Goal: Task Accomplishment & Management: Use online tool/utility

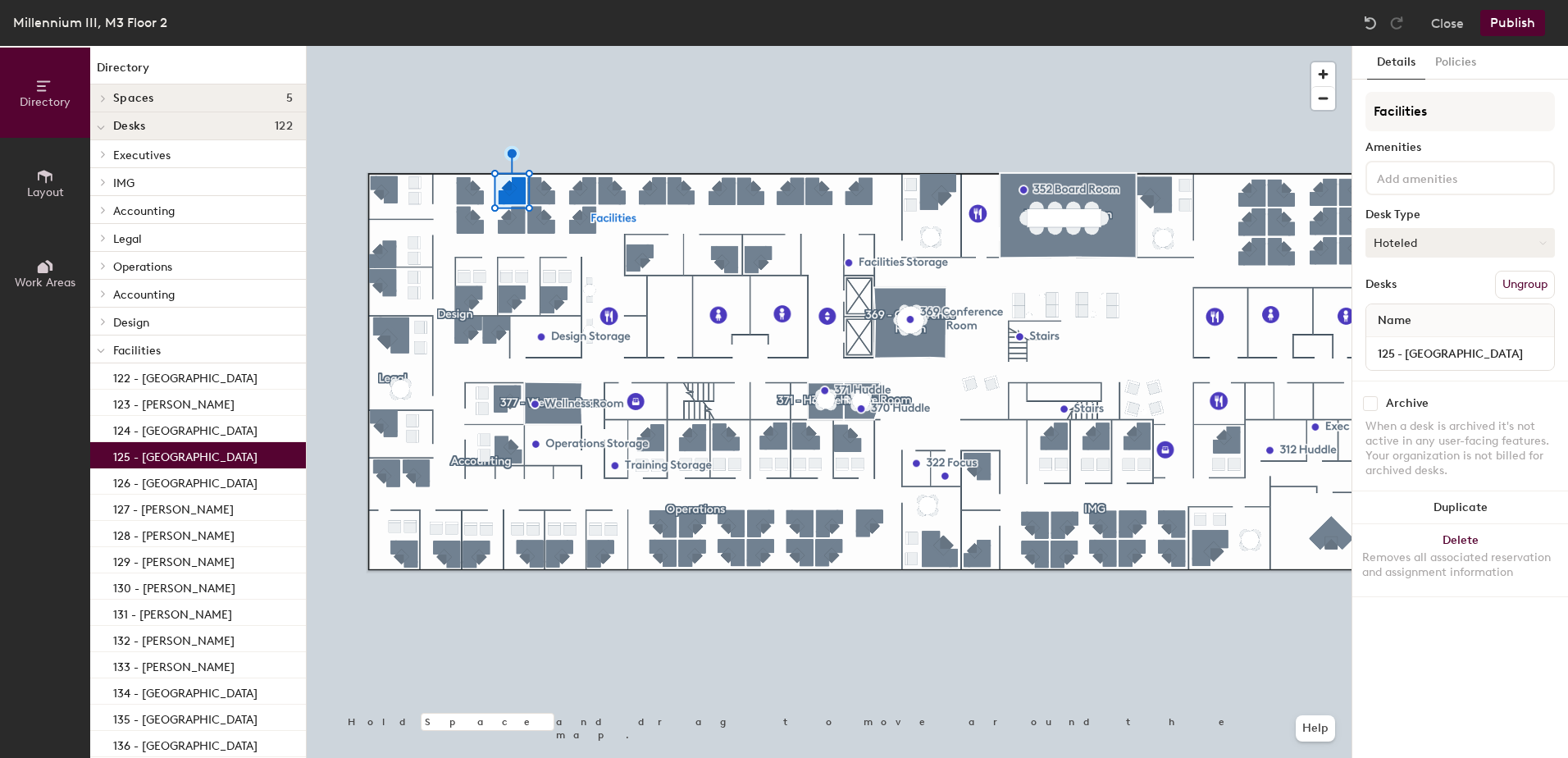
click at [1441, 251] on button "Hoteled" at bounding box center [1460, 243] width 189 height 29
click at [1410, 296] on div "Assigned" at bounding box center [1448, 293] width 164 height 24
click at [1405, 354] on input "125 - [GEOGRAPHIC_DATA]" at bounding box center [1460, 354] width 181 height 23
click at [1415, 353] on input "125 - [GEOGRAPHIC_DATA]" at bounding box center [1460, 354] width 181 height 23
click at [1463, 360] on input "125 - Coleby" at bounding box center [1460, 354] width 181 height 23
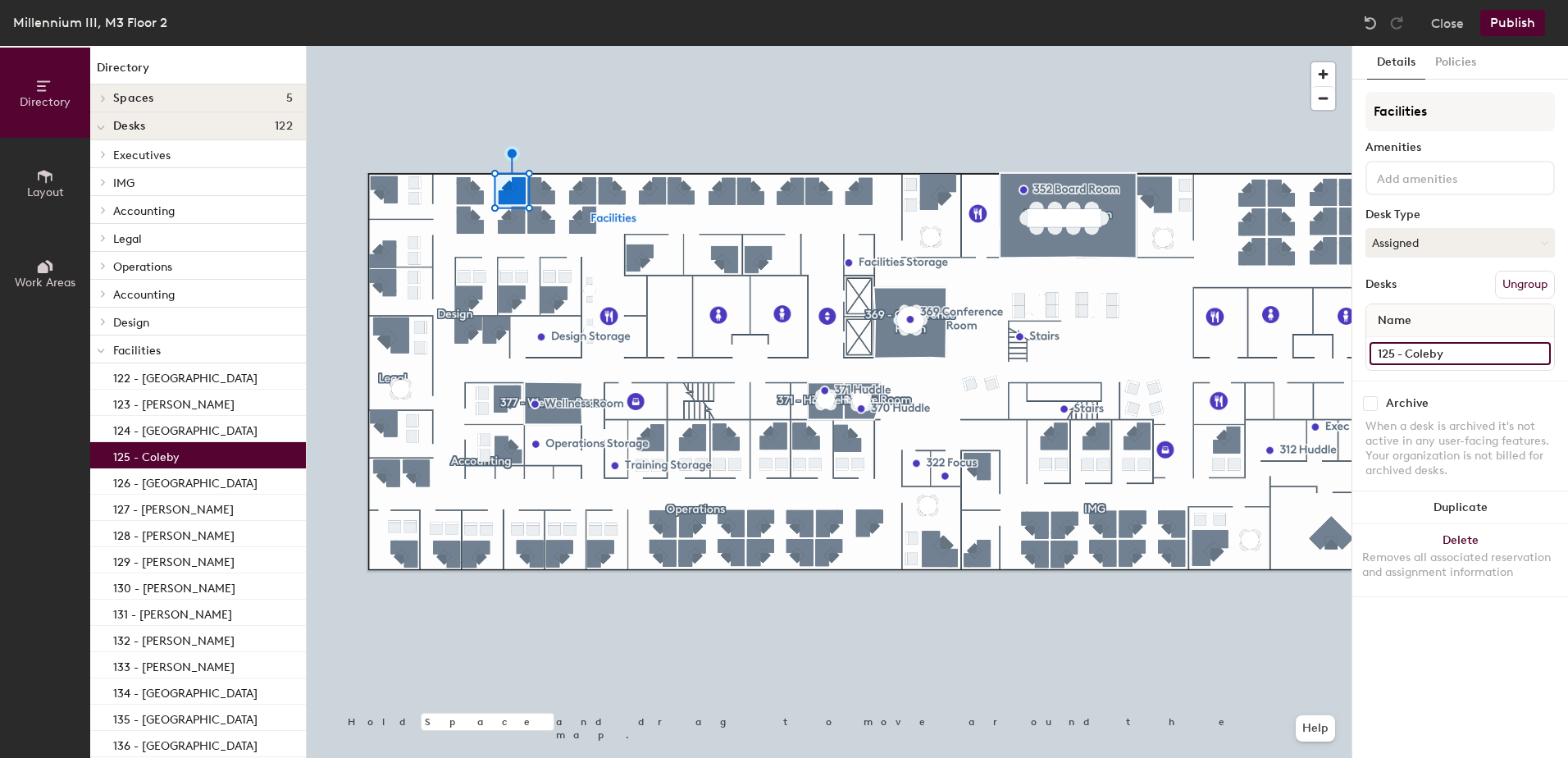
click at [1458, 356] on input "125 - Coleby" at bounding box center [1460, 354] width 181 height 23
type input "125 - [PERSON_NAME]"
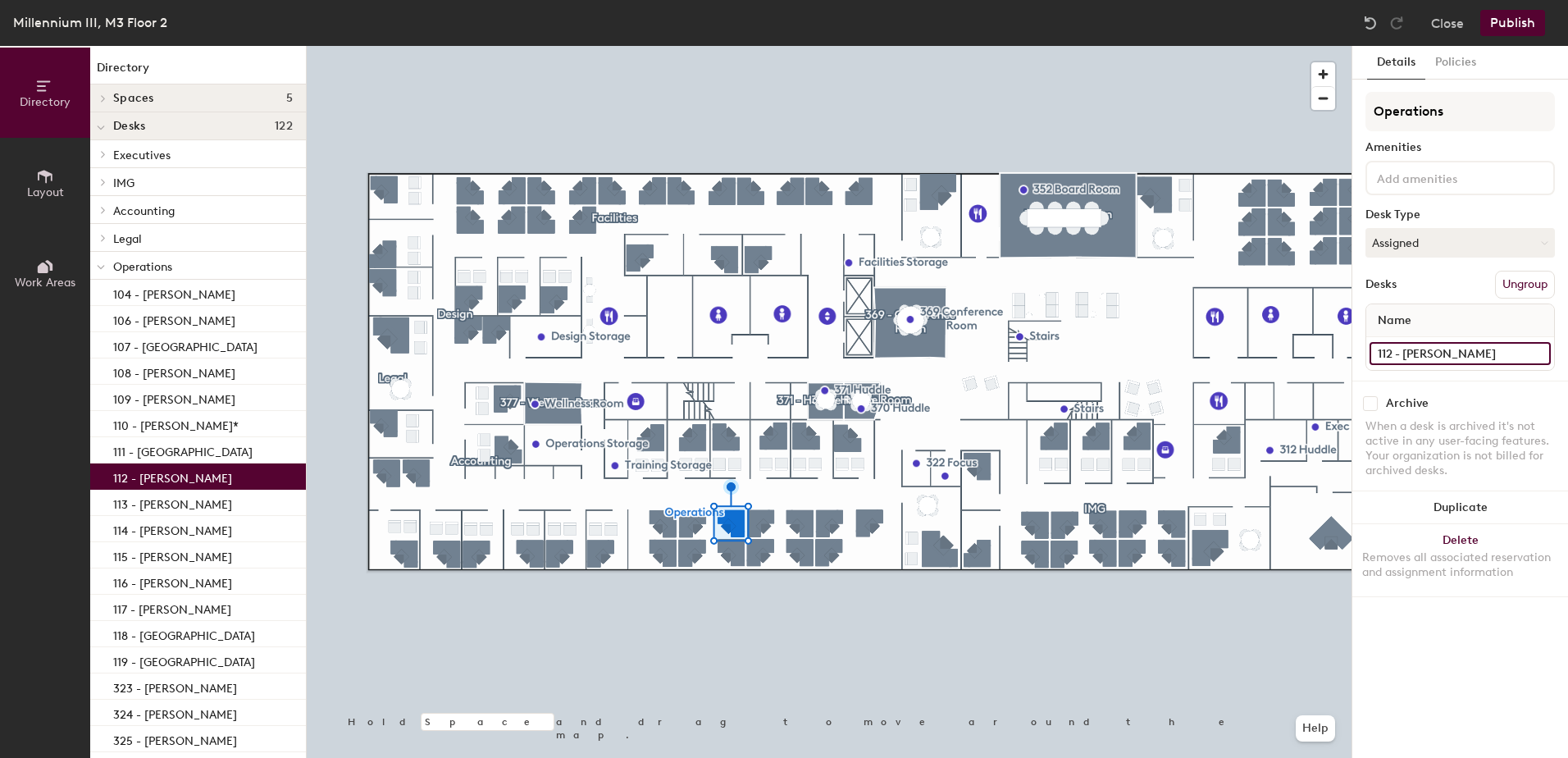
click at [1420, 354] on input "112 - [PERSON_NAME]" at bounding box center [1460, 354] width 181 height 23
drag, startPoint x: 1407, startPoint y: 351, endPoint x: 1527, endPoint y: 355, distance: 120.1
click at [1527, 355] on input "112 - [PERSON_NAME]" at bounding box center [1460, 354] width 181 height 23
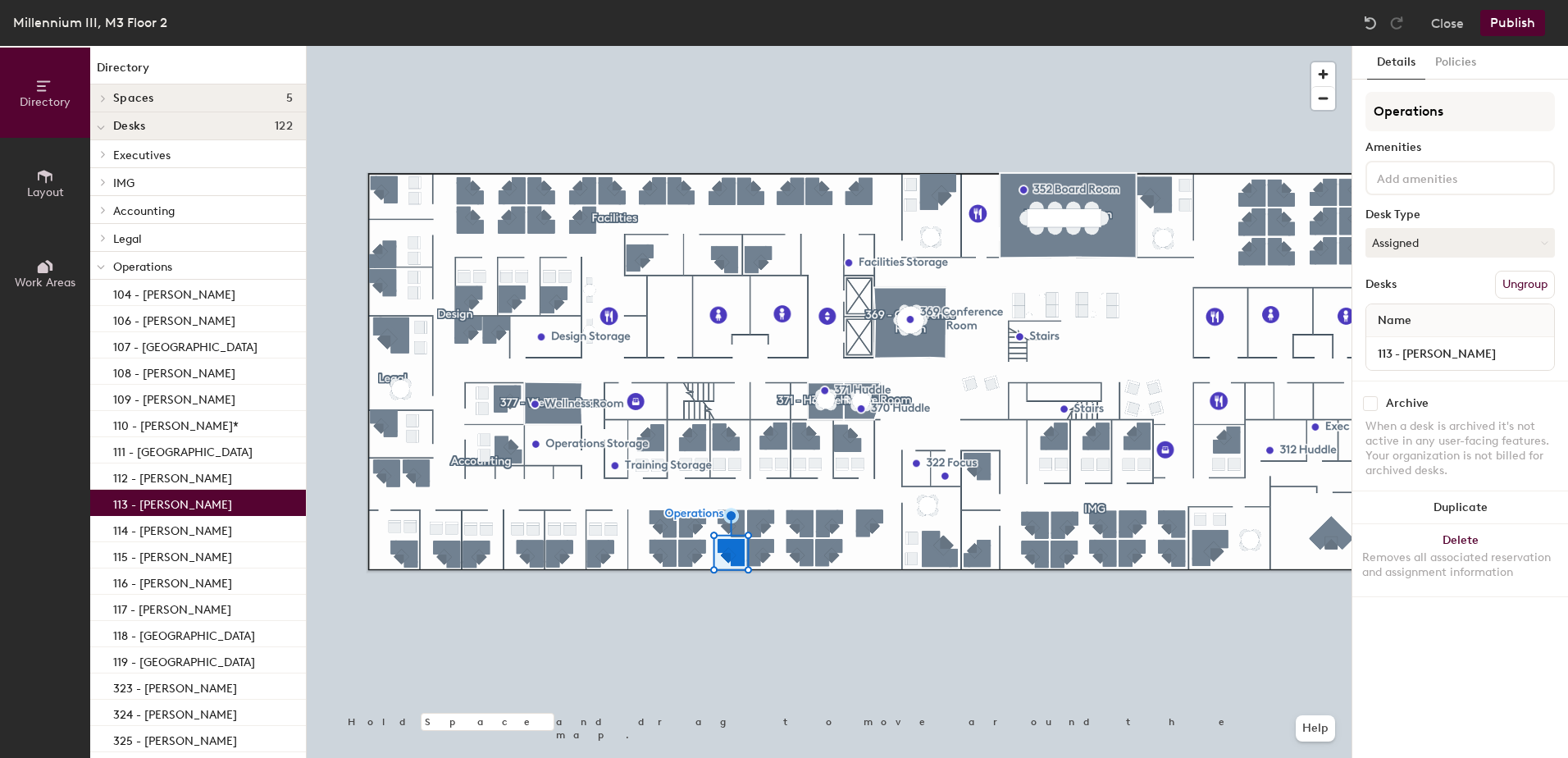
click at [1421, 364] on div "113 - [PERSON_NAME]" at bounding box center [1460, 354] width 188 height 33
click at [1421, 357] on input "113 - [PERSON_NAME]" at bounding box center [1460, 354] width 181 height 23
click at [1411, 355] on input "113 - [PERSON_NAME]" at bounding box center [1460, 354] width 181 height 23
type input "113 - [PERSON_NAME]"
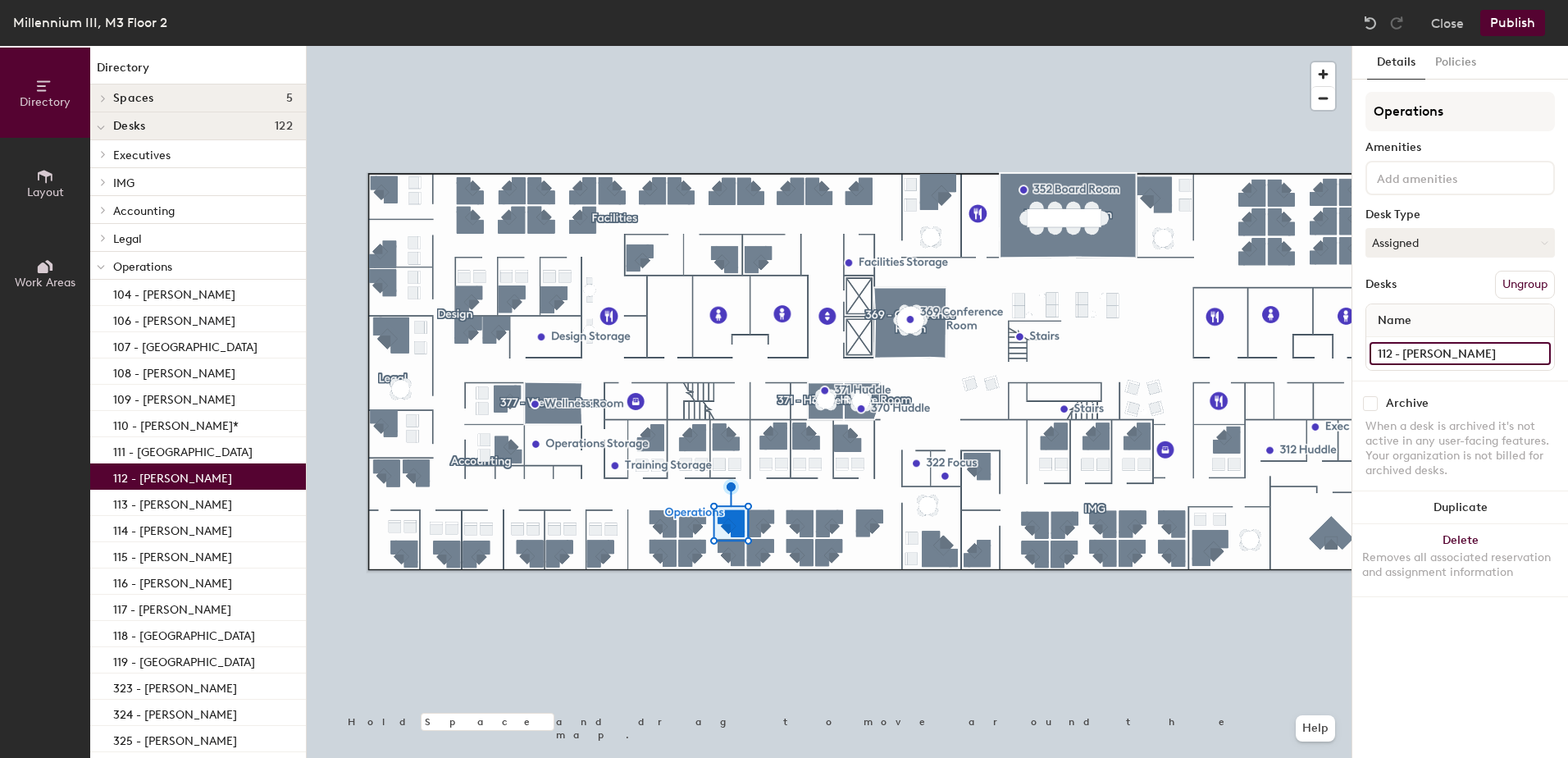
click at [1489, 354] on input "112 - [PERSON_NAME]" at bounding box center [1460, 354] width 181 height 23
click at [1488, 354] on input "112 - [PERSON_NAME]" at bounding box center [1460, 354] width 181 height 23
click at [1457, 359] on input "112 - [PERSON_NAME]" at bounding box center [1460, 354] width 181 height 23
click at [1426, 235] on button "Assigned" at bounding box center [1460, 243] width 189 height 29
click at [1393, 339] on div "Hoteled" at bounding box center [1448, 342] width 164 height 24
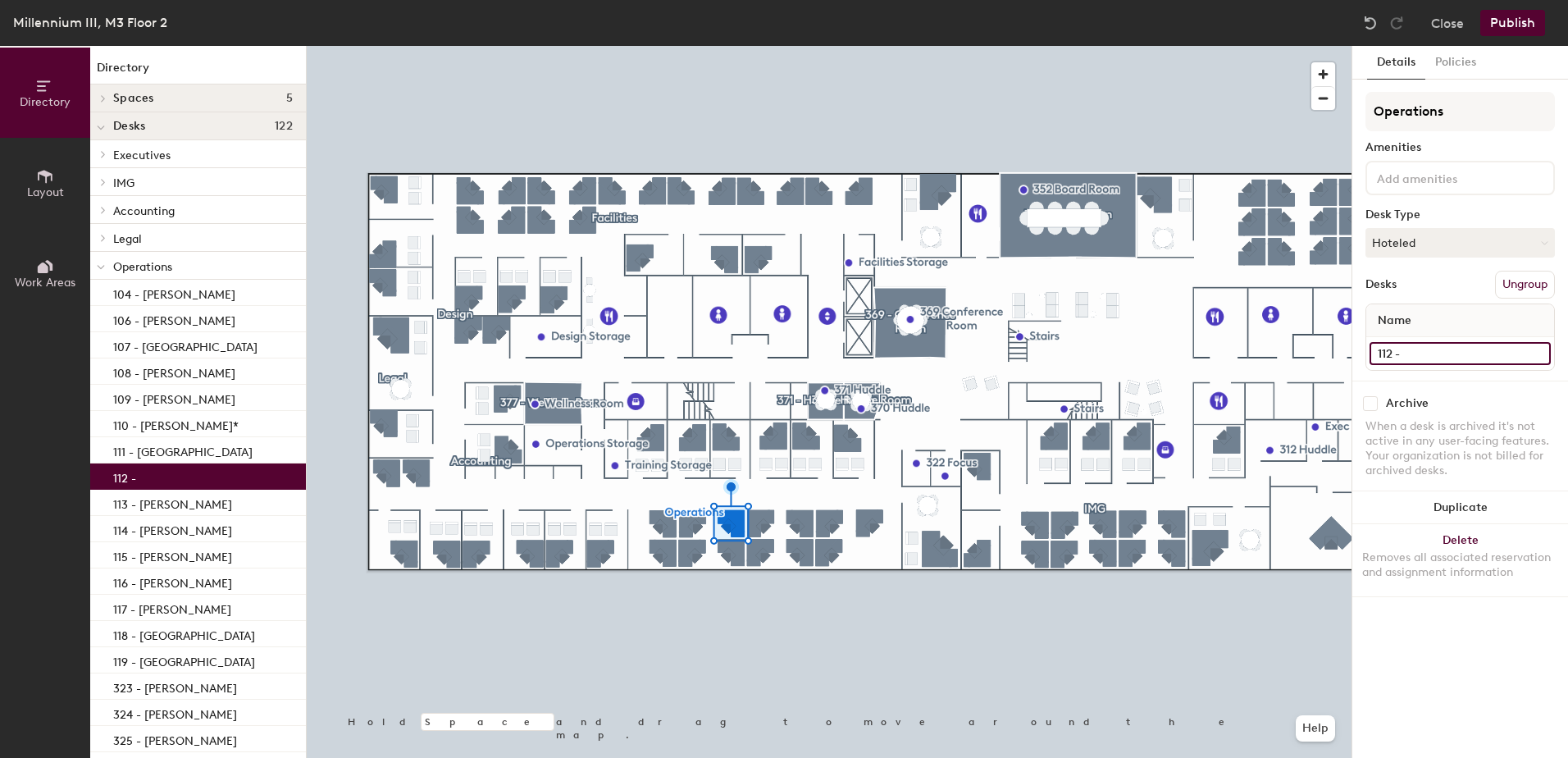
click at [1432, 356] on input "112 -" at bounding box center [1460, 354] width 181 height 23
click at [1414, 351] on input "112 -" at bounding box center [1460, 354] width 181 height 23
type input "112 - [GEOGRAPHIC_DATA]"
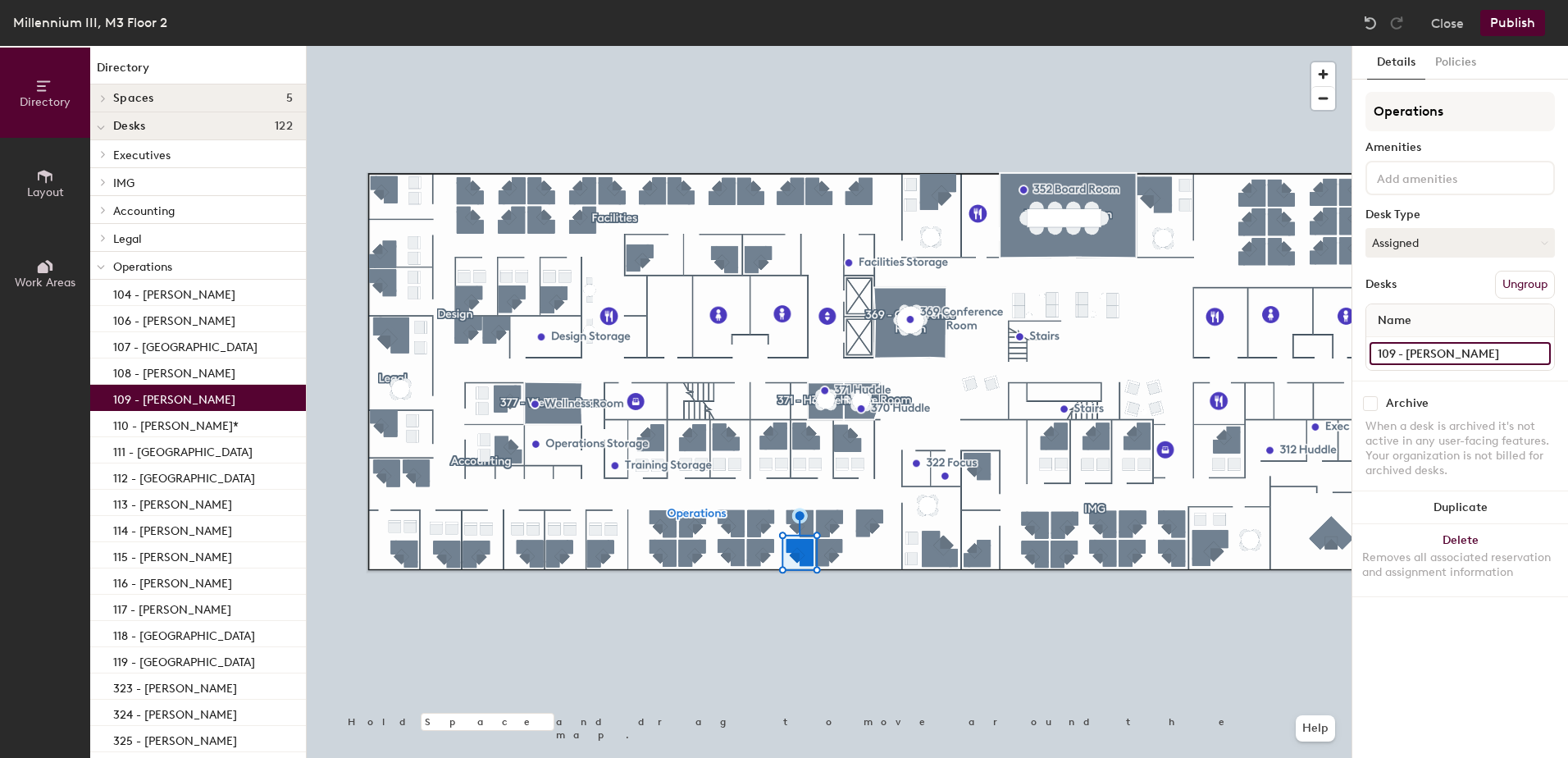
click at [1403, 360] on input "109 - [PERSON_NAME]" at bounding box center [1460, 354] width 181 height 23
click at [1411, 356] on input "109 - [PERSON_NAME]" at bounding box center [1460, 354] width 181 height 23
type input "109 - [GEOGRAPHIC_DATA]"
click at [1470, 250] on button "Assigned" at bounding box center [1460, 243] width 189 height 29
click at [1430, 339] on div "Hoteled" at bounding box center [1448, 342] width 164 height 24
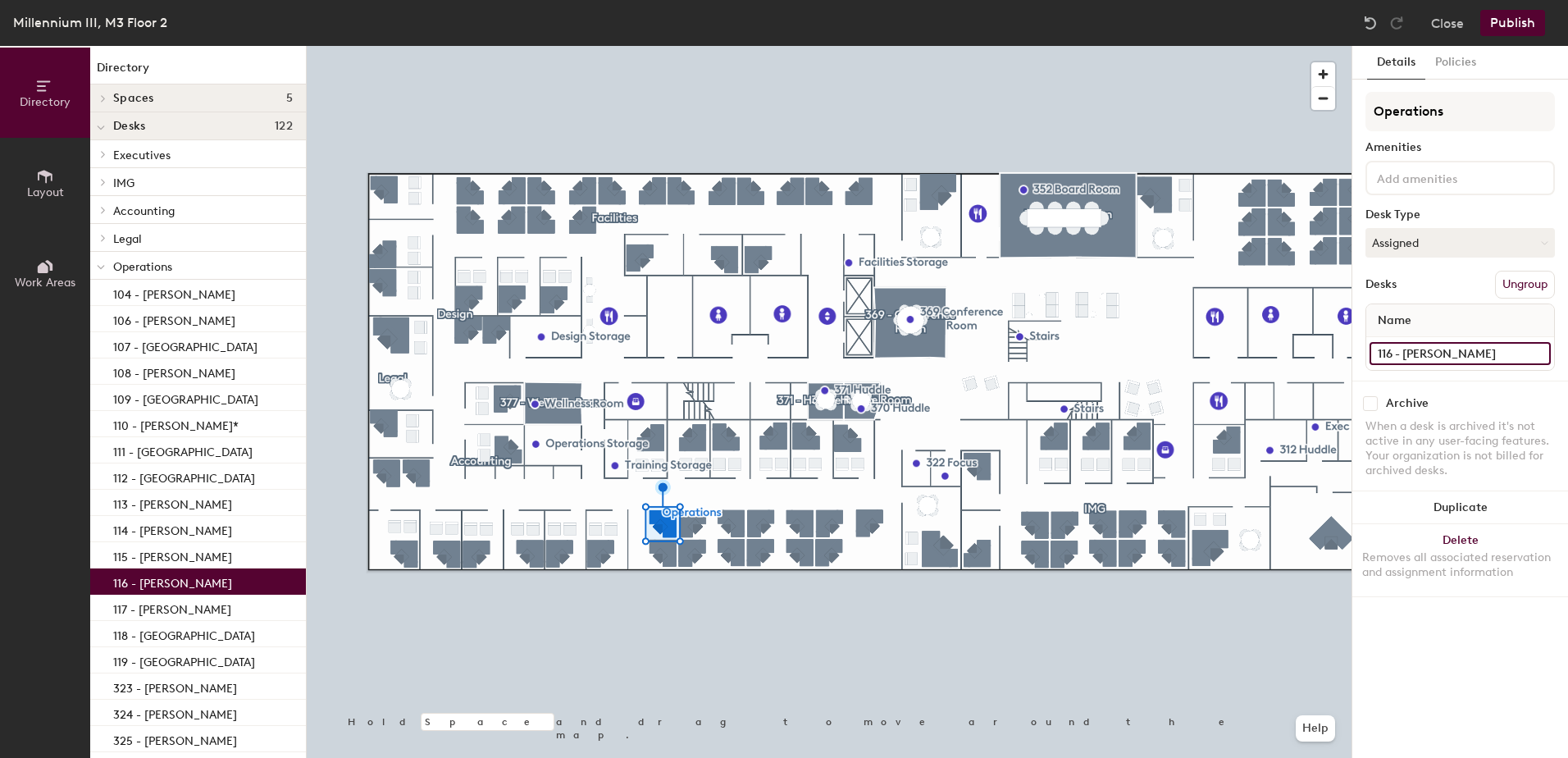
click at [1439, 356] on input "116 - [PERSON_NAME]" at bounding box center [1460, 354] width 181 height 23
click at [1420, 356] on input "116 - [PERSON_NAME]" at bounding box center [1460, 354] width 181 height 23
type input "116 - [GEOGRAPHIC_DATA]"
click at [1458, 241] on button "Assigned" at bounding box center [1460, 243] width 189 height 29
click at [1400, 339] on div "Hoteled" at bounding box center [1448, 342] width 164 height 24
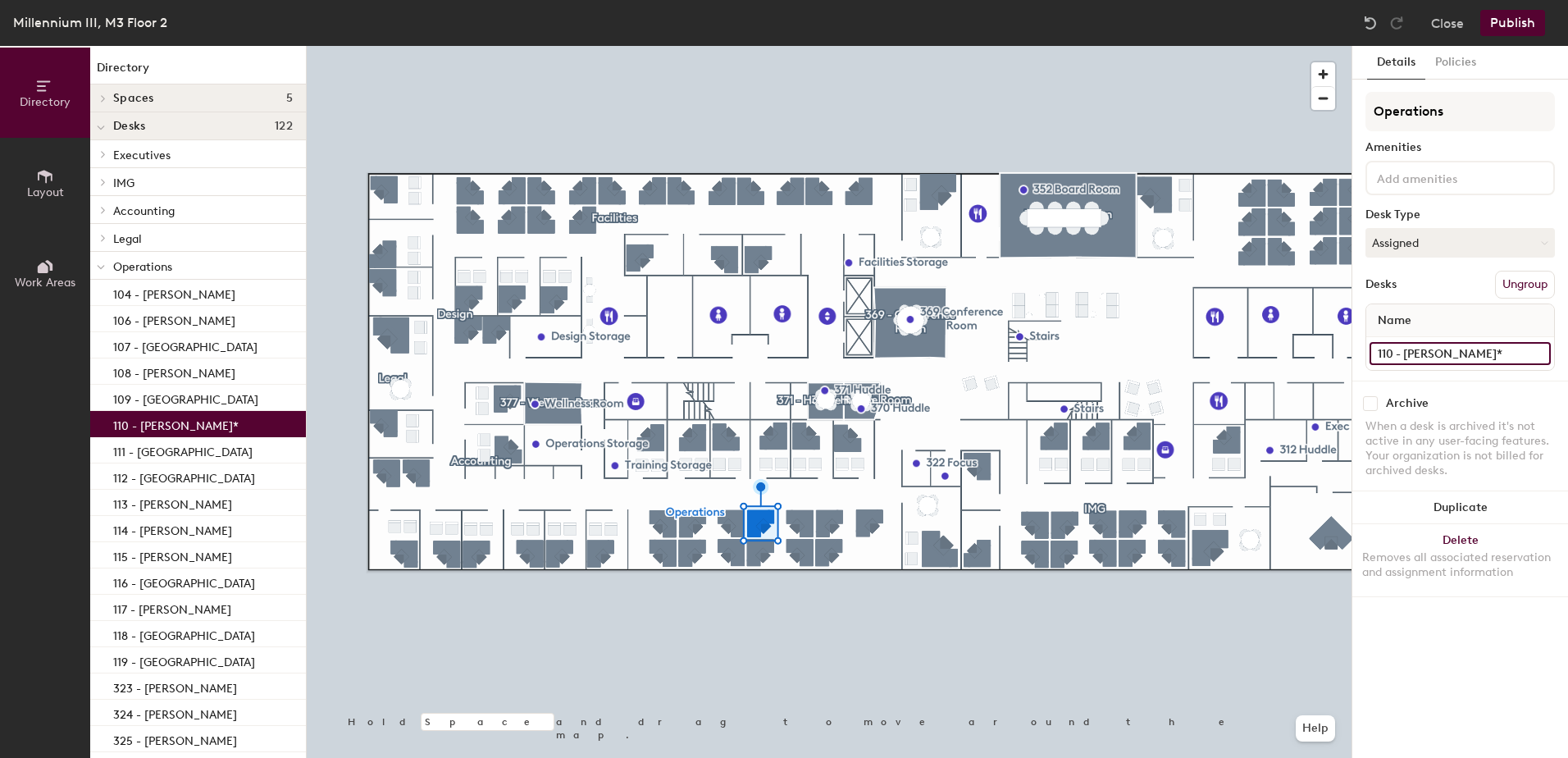
click at [1425, 355] on input "110 - [PERSON_NAME]*" at bounding box center [1460, 354] width 181 height 23
type input "110 - [GEOGRAPHIC_DATA]"
click at [1503, 246] on button "Assigned" at bounding box center [1460, 243] width 189 height 29
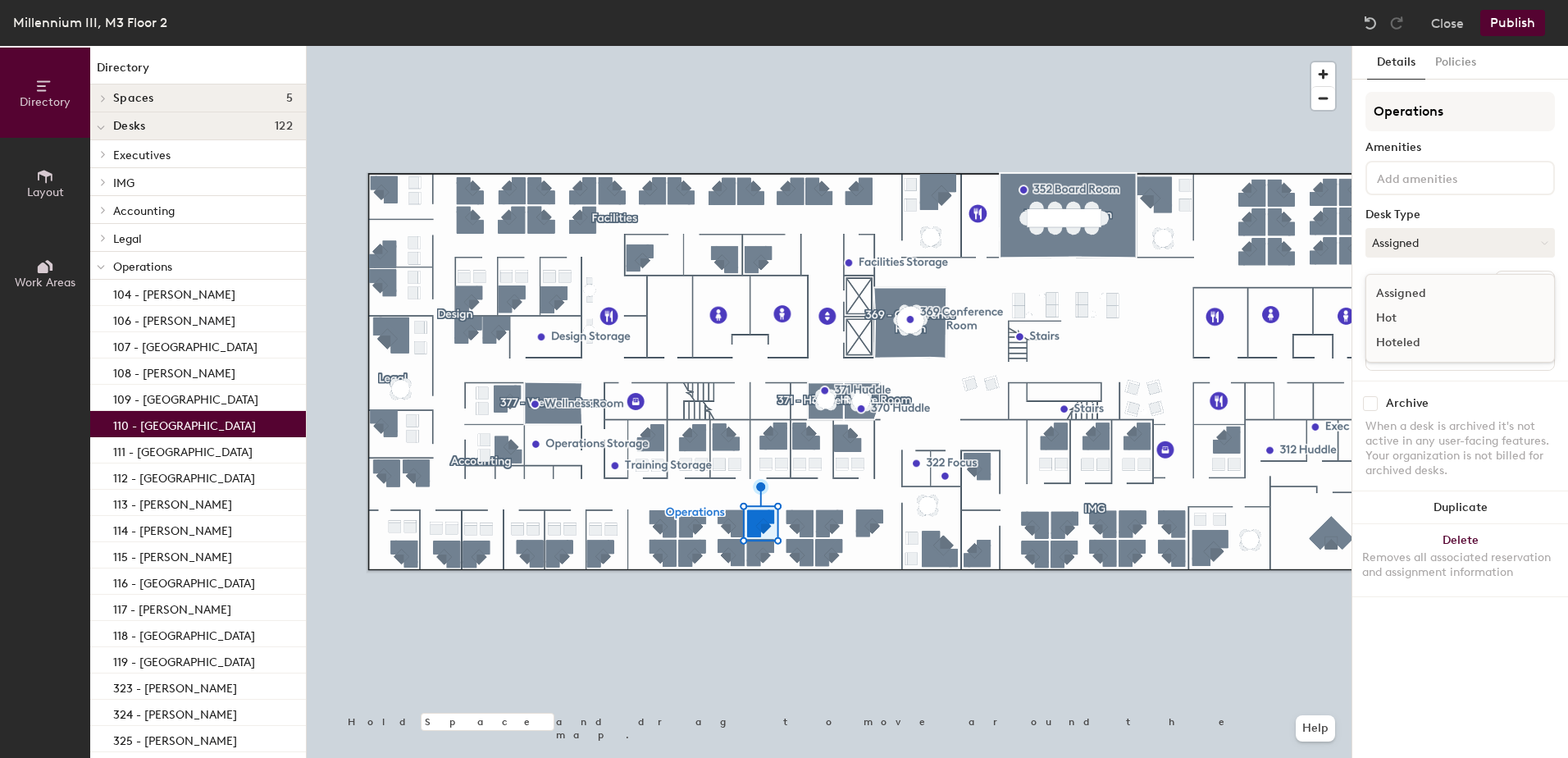
click at [1410, 339] on div "Hoteled" at bounding box center [1448, 342] width 164 height 24
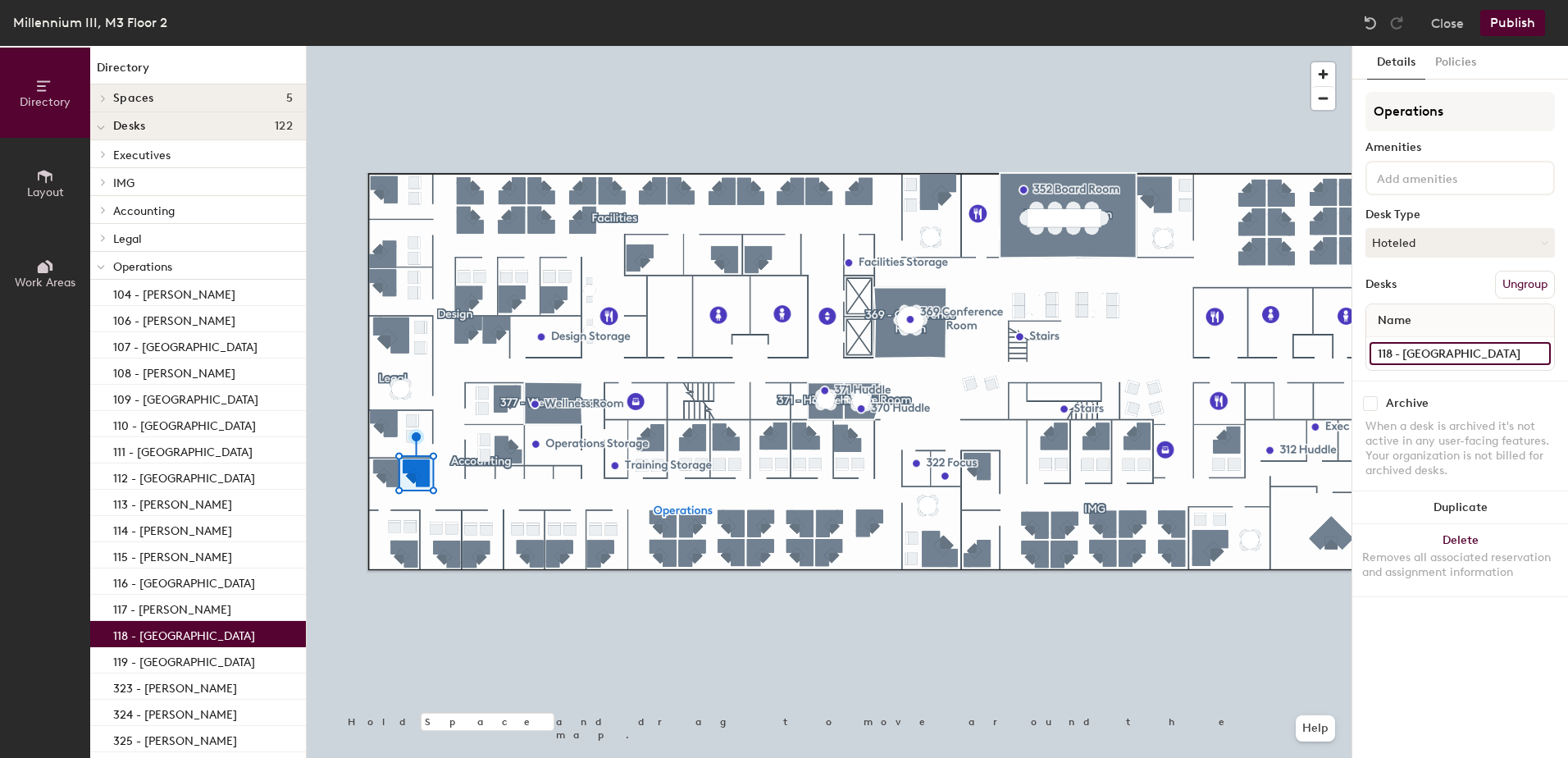
click at [1416, 350] on input "118 - [GEOGRAPHIC_DATA]" at bounding box center [1460, 354] width 181 height 23
click at [1416, 355] on input "118 - [GEOGRAPHIC_DATA]" at bounding box center [1460, 354] width 181 height 23
drag, startPoint x: 1407, startPoint y: 355, endPoint x: 1529, endPoint y: 354, distance: 122.0
click at [1529, 354] on input "118 - [GEOGRAPHIC_DATA]" at bounding box center [1460, 354] width 181 height 23
click at [1408, 359] on input "118 - [GEOGRAPHIC_DATA]" at bounding box center [1460, 354] width 181 height 23
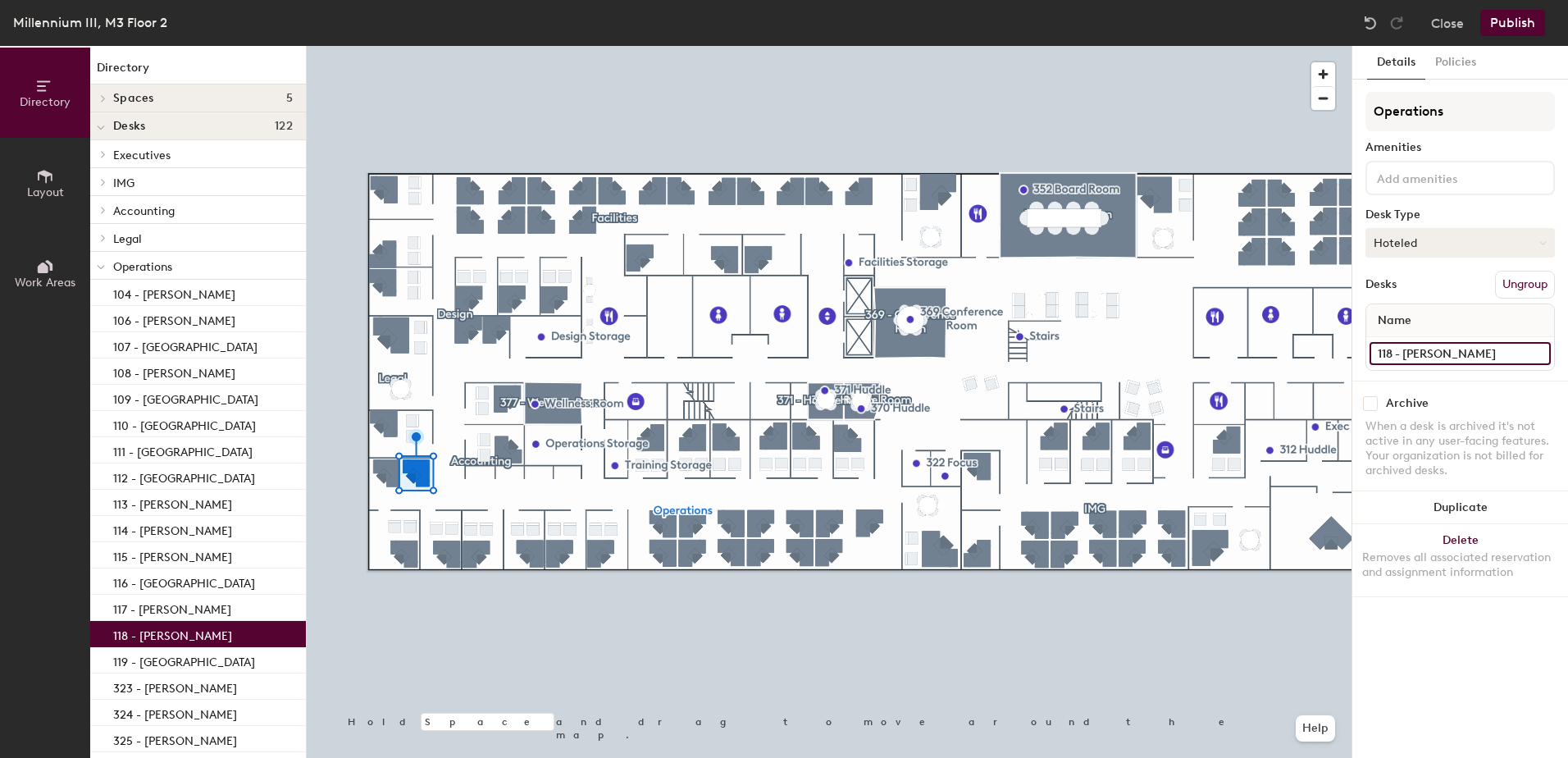
type input "118 - [PERSON_NAME]"
click at [1434, 234] on button "Hoteled" at bounding box center [1460, 243] width 189 height 29
click at [1406, 292] on div "Assigned" at bounding box center [1448, 293] width 164 height 24
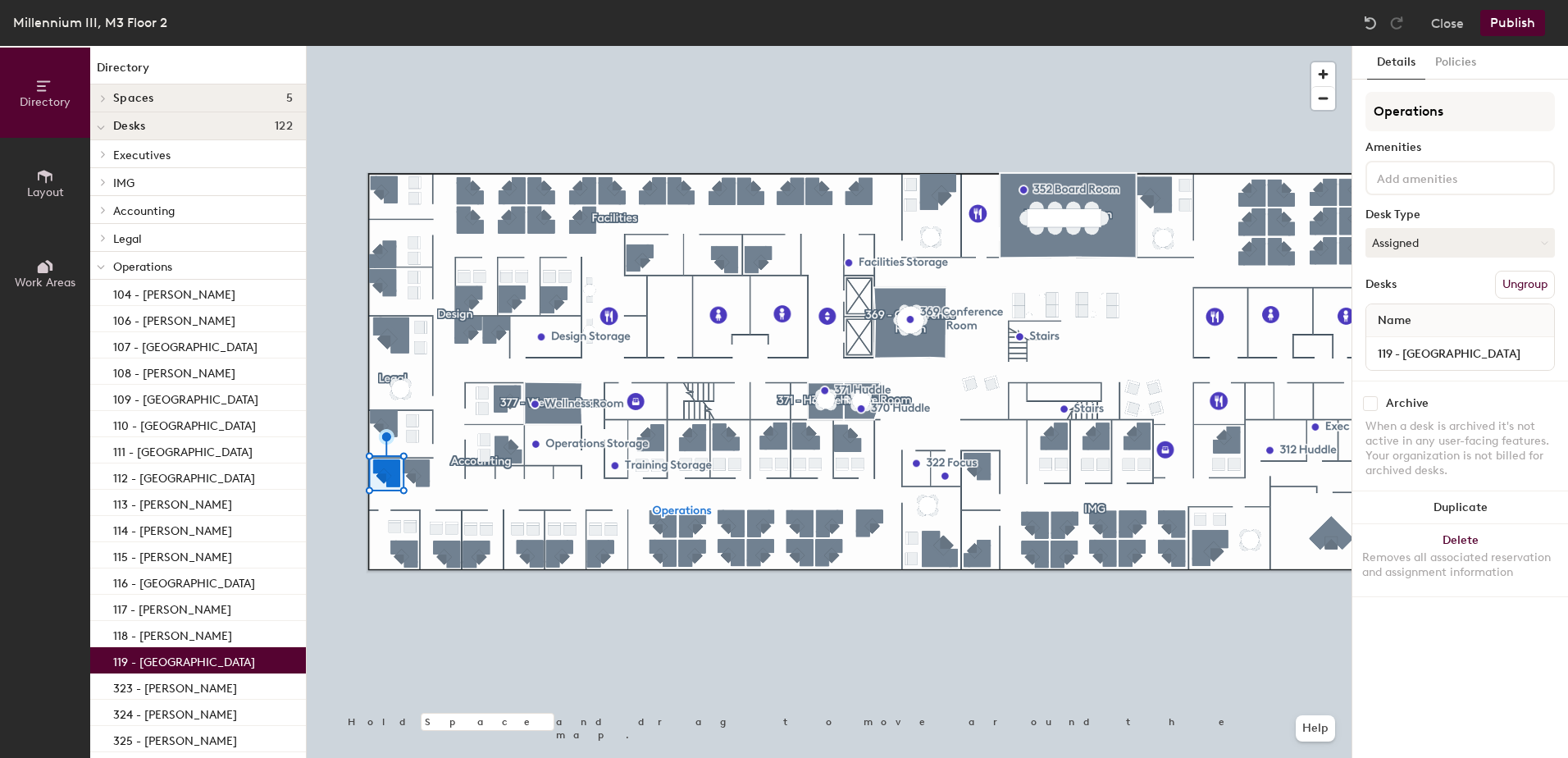
click at [1567, 18] on html "Skip navigation Schedule Office People Analytics Visits Deliveries Services Man…" at bounding box center [784, 379] width 1568 height 758
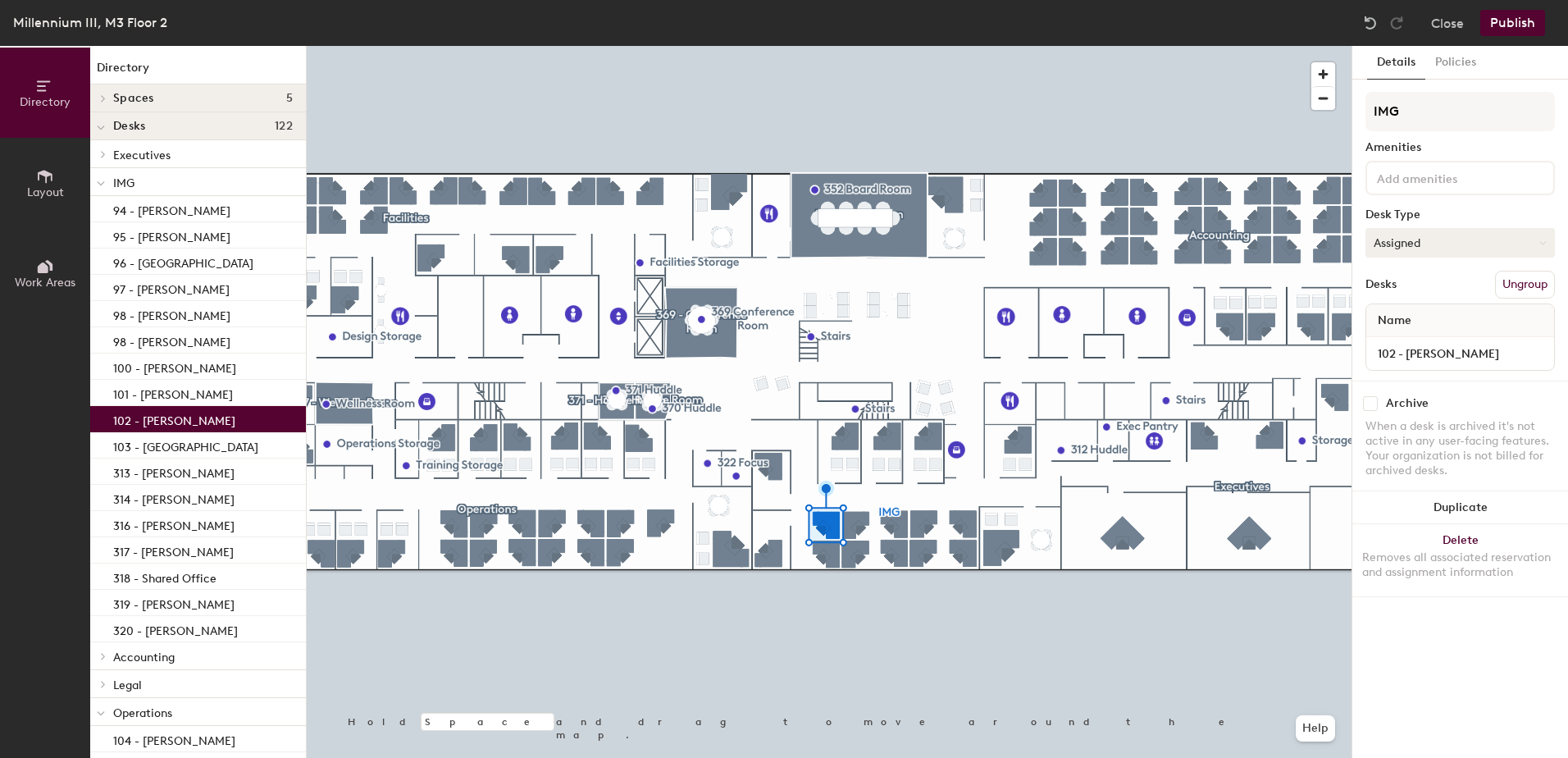
click at [1417, 251] on button "Assigned" at bounding box center [1460, 243] width 189 height 29
click at [1396, 343] on div "Hoteled" at bounding box center [1448, 342] width 164 height 24
click at [1431, 344] on input "102 - [PERSON_NAME]" at bounding box center [1460, 354] width 181 height 23
click at [1419, 355] on input "102 - [PERSON_NAME]" at bounding box center [1460, 354] width 181 height 23
type input "102 - [GEOGRAPHIC_DATA]"
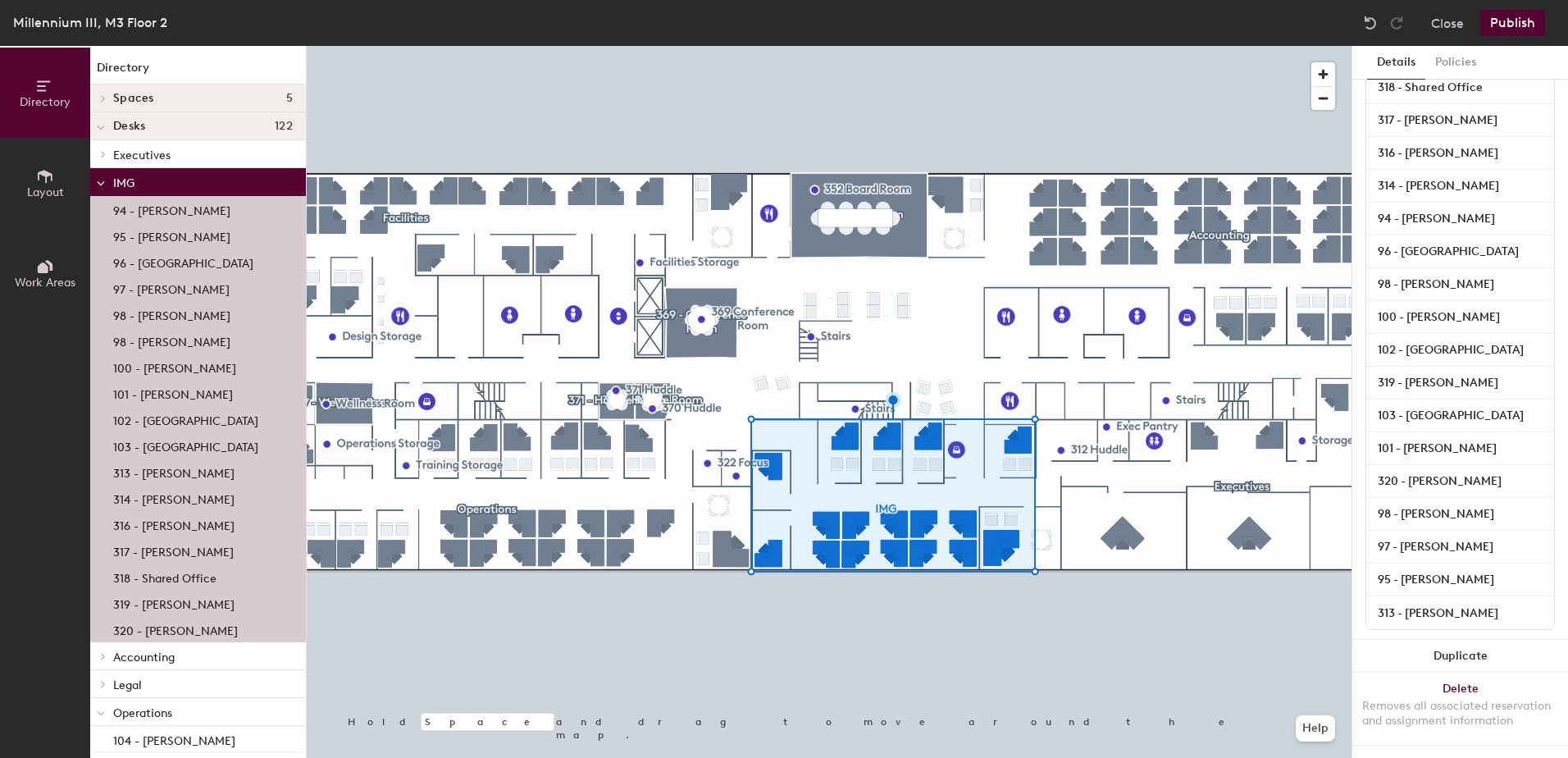
scroll to position [281, 0]
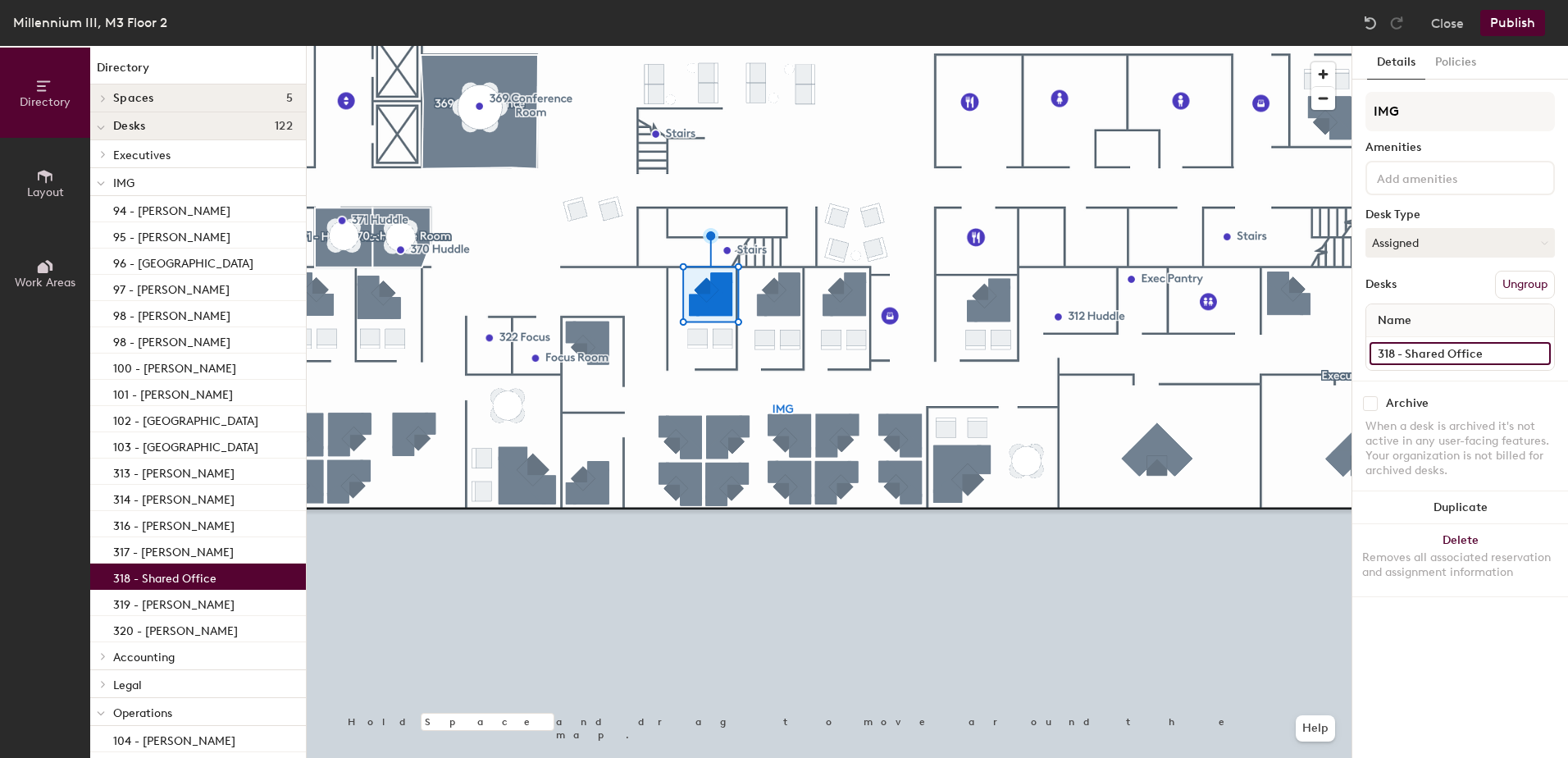
click at [1432, 346] on input "318 - Shared Office" at bounding box center [1460, 354] width 181 height 23
click at [1426, 351] on input "318 - Shared Office" at bounding box center [1460, 354] width 181 height 23
click at [1482, 354] on input "318 - Shared Office" at bounding box center [1460, 354] width 181 height 23
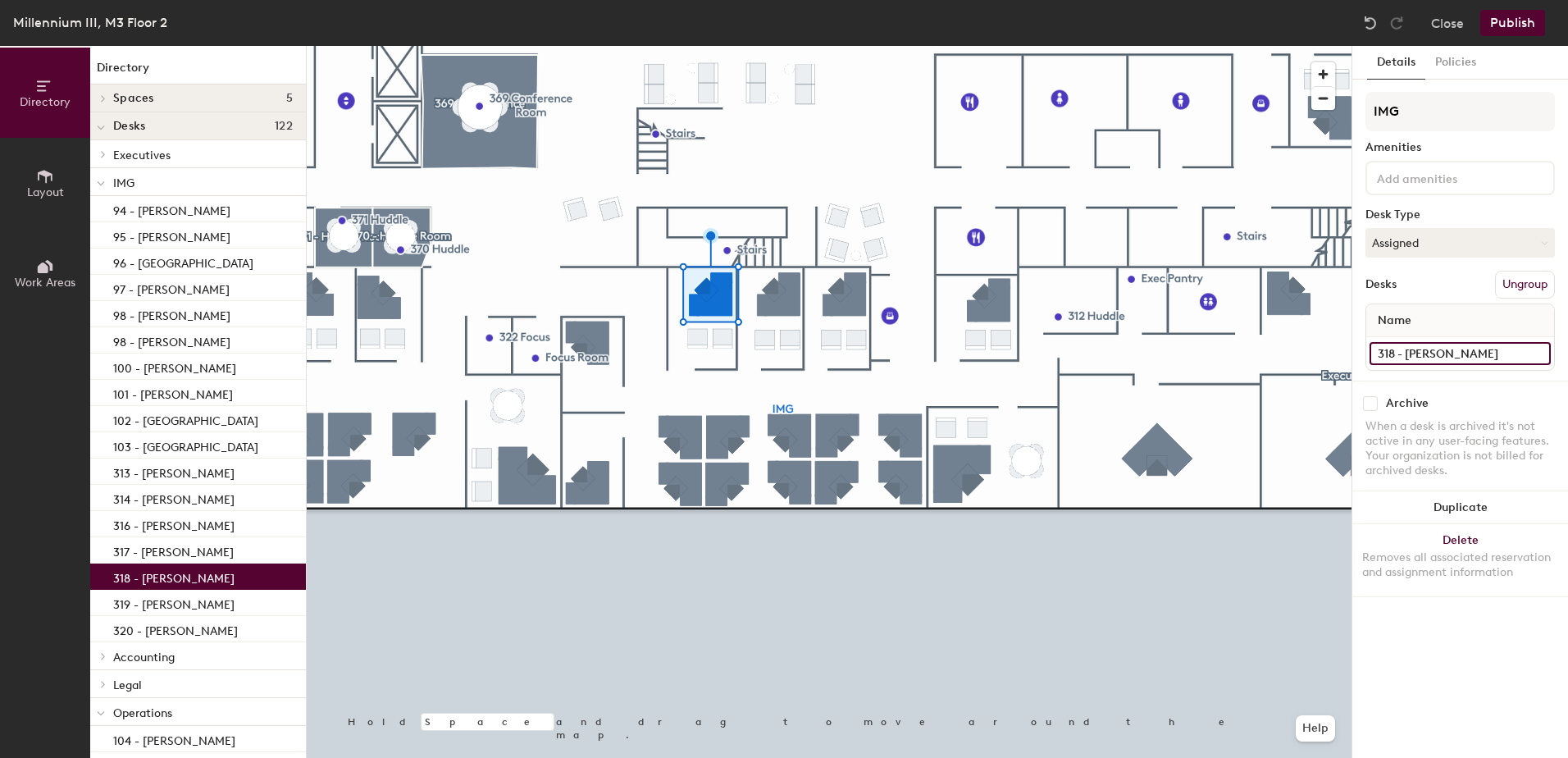
type input "318 - [PERSON_NAME]"
click at [1507, 26] on button "Publish" at bounding box center [1512, 22] width 64 height 26
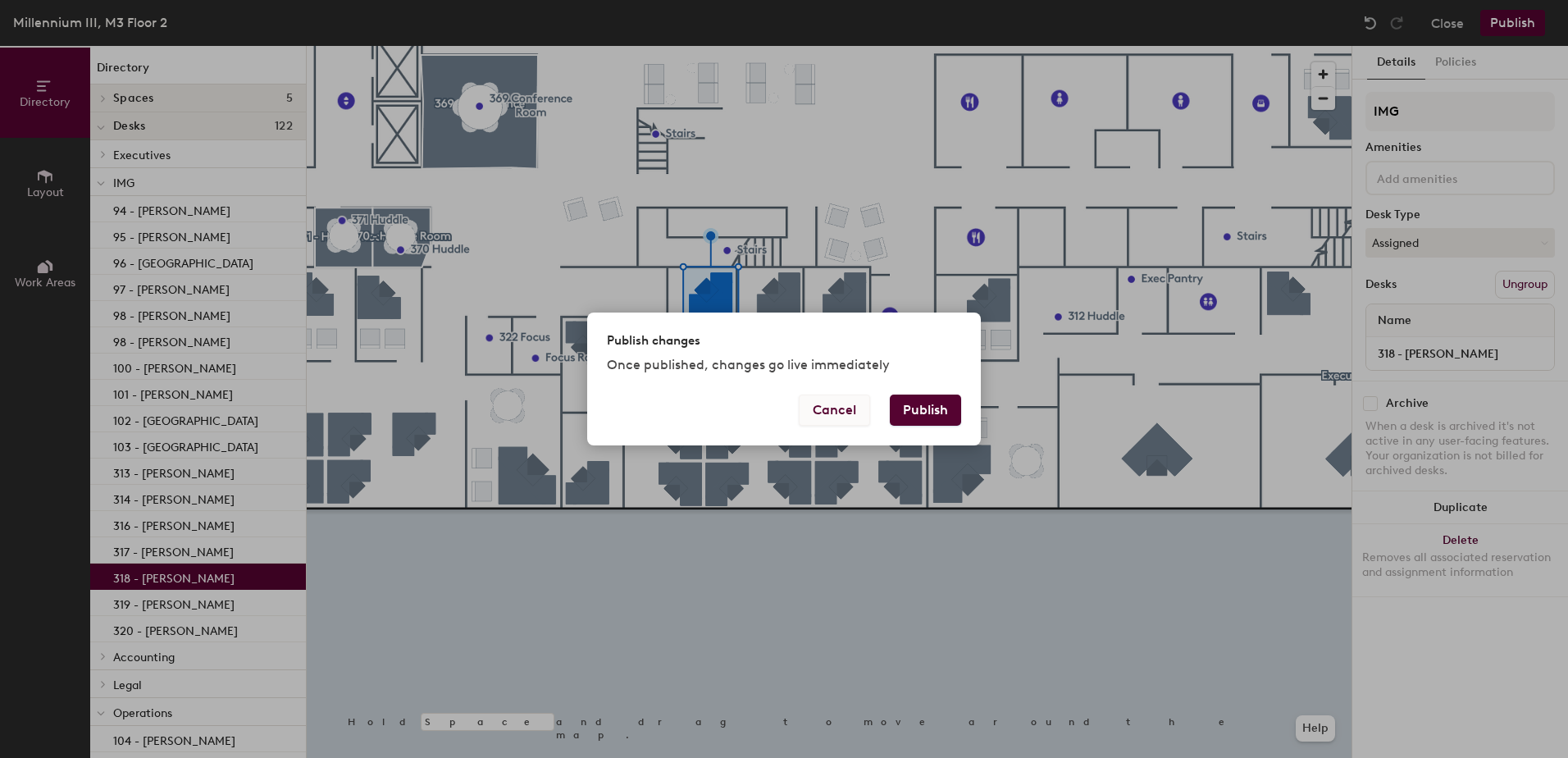
click at [830, 413] on button "Cancel" at bounding box center [834, 410] width 71 height 31
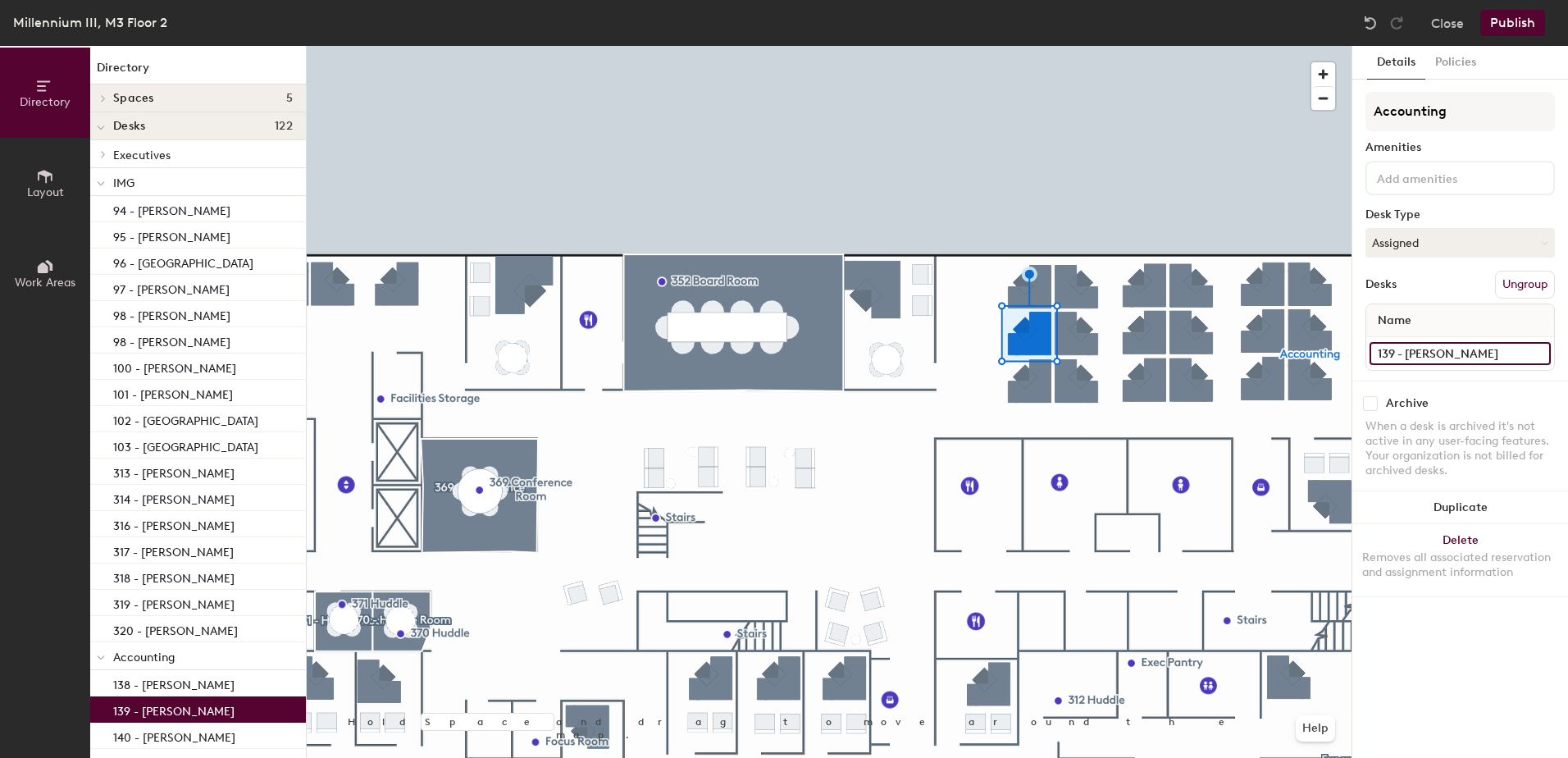
click at [1421, 351] on input "139 - [PERSON_NAME]" at bounding box center [1460, 354] width 181 height 23
click at [1464, 352] on input "139 - [PERSON_NAME]" at bounding box center [1460, 354] width 181 height 23
click at [1471, 352] on input "139 - [PERSON_NAME]" at bounding box center [1460, 354] width 181 height 23
type input "139 - Open Desk"
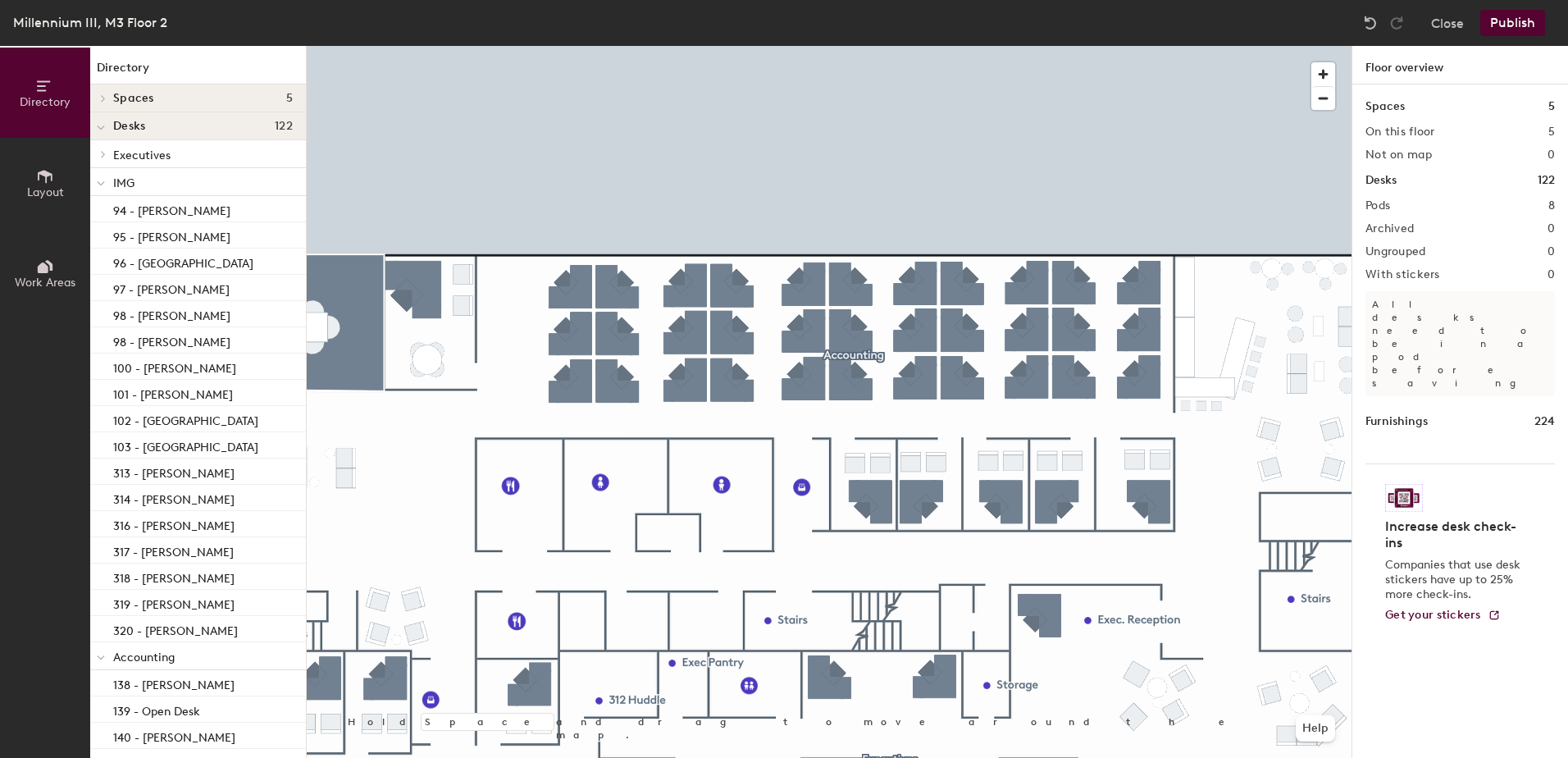
click at [1516, 21] on button "Publish" at bounding box center [1512, 22] width 64 height 26
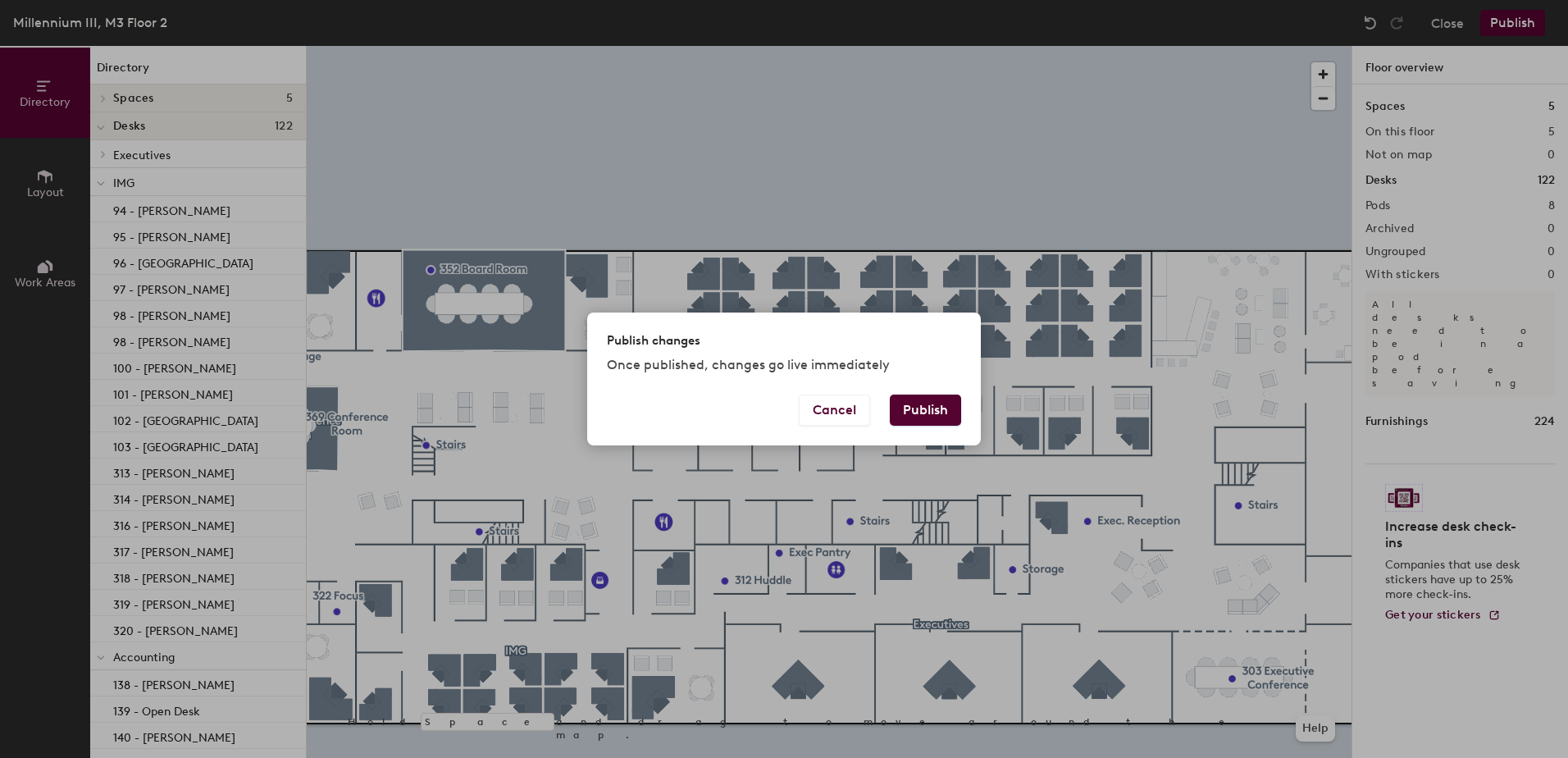
click at [928, 413] on button "Publish" at bounding box center [925, 410] width 71 height 31
